Goal: Information Seeking & Learning: Learn about a topic

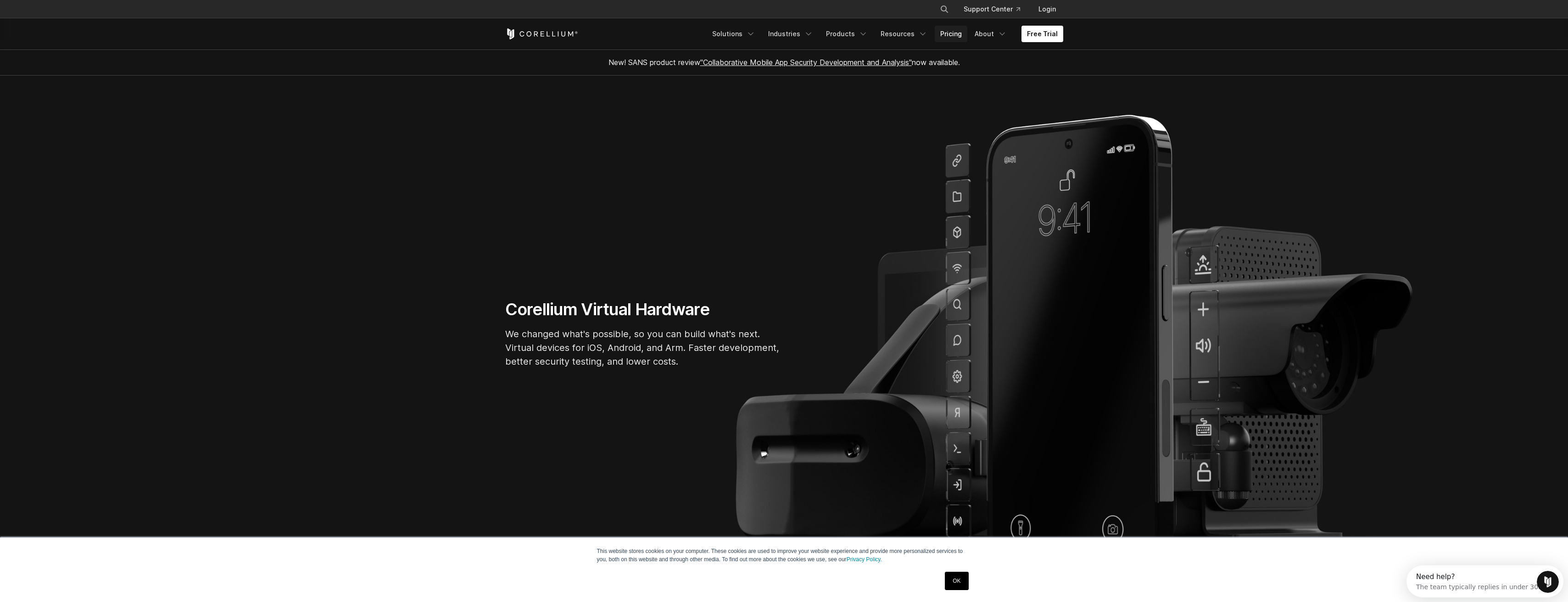
click at [960, 33] on link "Pricing" at bounding box center [951, 33] width 33 height 16
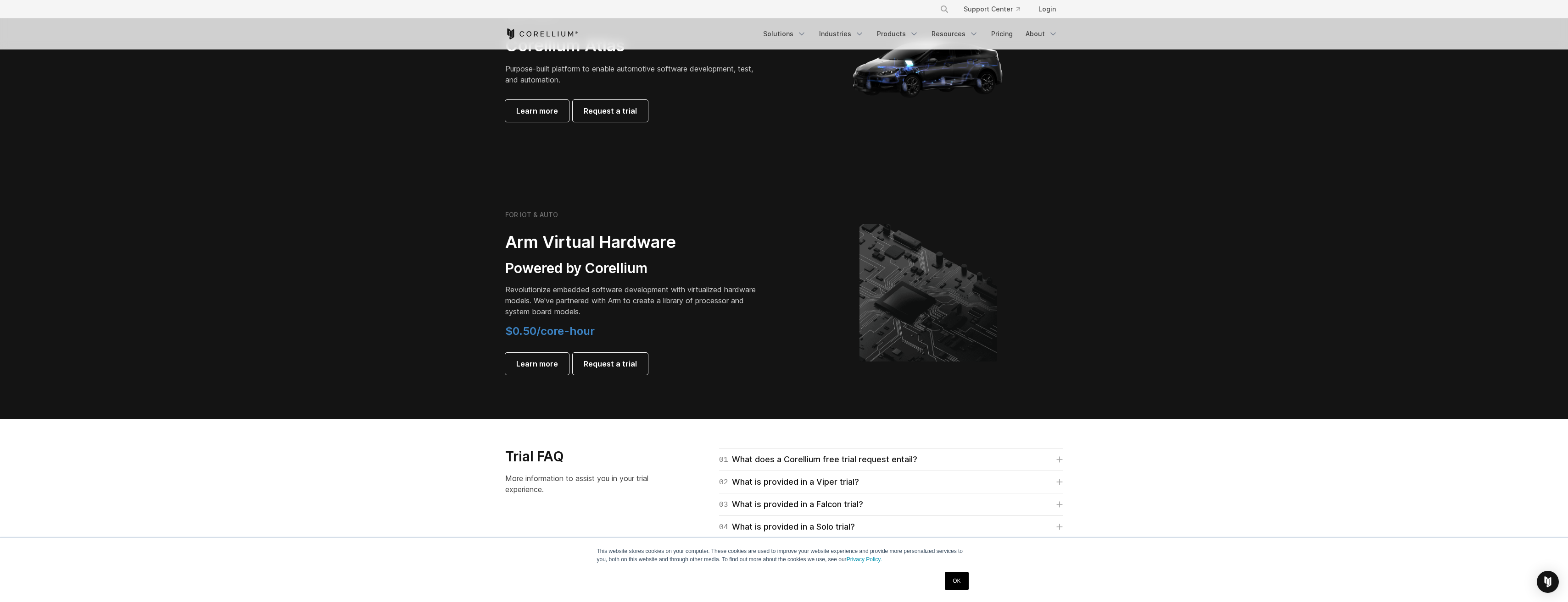
scroll to position [963, 0]
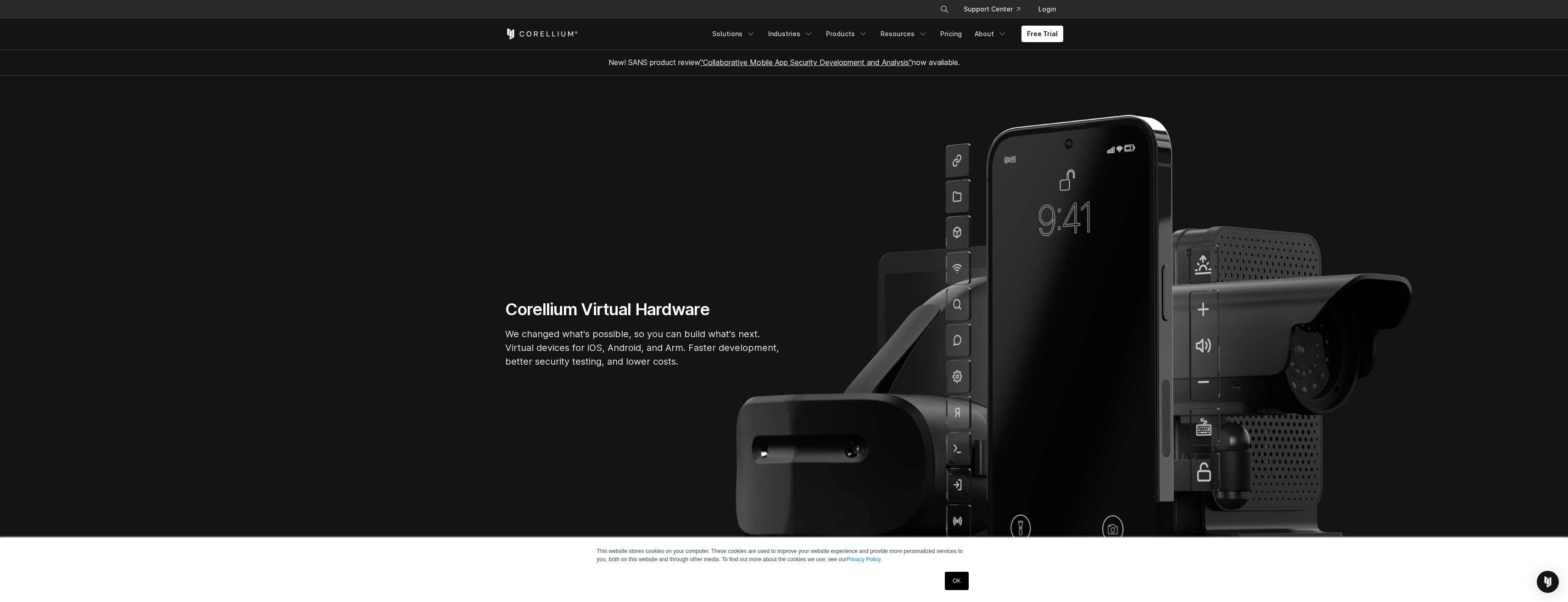
drag, startPoint x: 721, startPoint y: 376, endPoint x: 727, endPoint y: 372, distance: 7.2
